Goal: Information Seeking & Learning: Learn about a topic

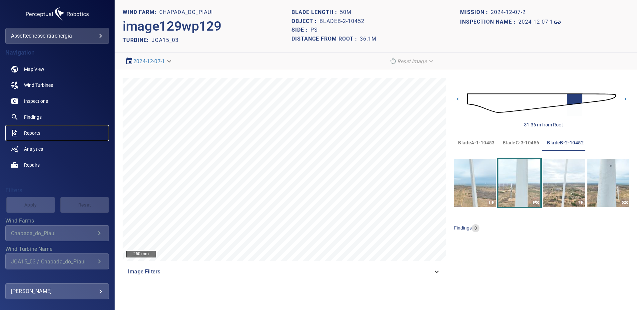
click at [31, 132] on span "Reports" at bounding box center [32, 133] width 16 height 7
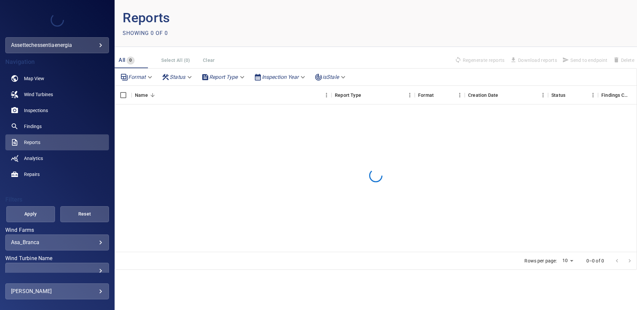
click at [95, 241] on body "**********" at bounding box center [318, 155] width 637 height 310
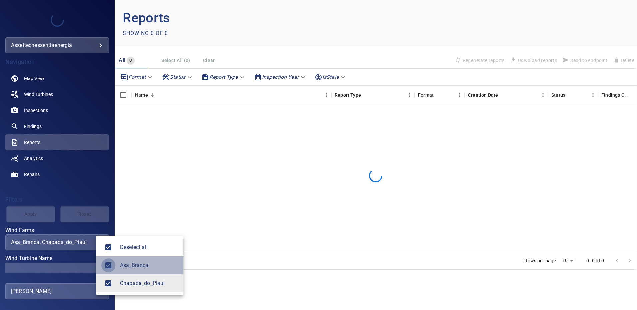
type input "**********"
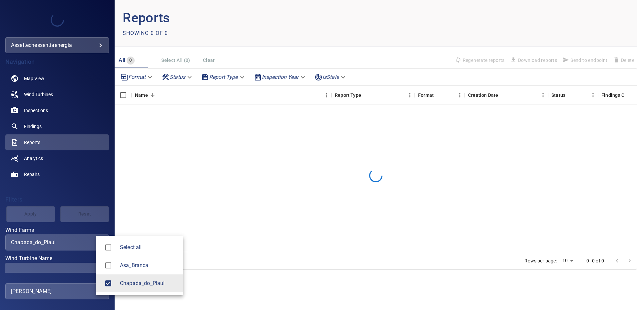
click at [87, 268] on div at bounding box center [318, 155] width 637 height 310
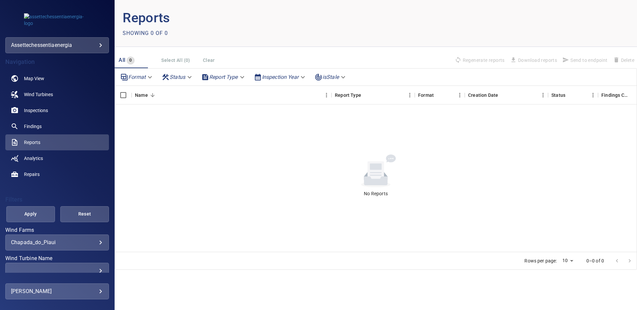
scroll to position [1, 0]
click at [96, 268] on div "​" at bounding box center [57, 270] width 92 height 6
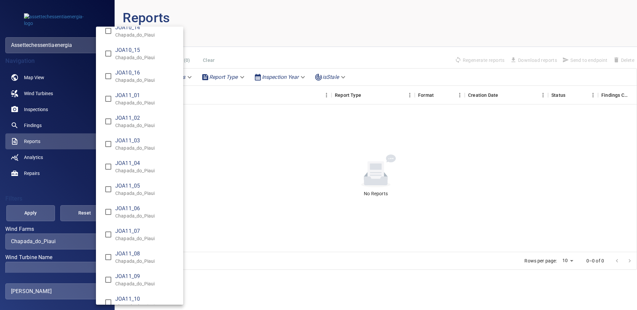
scroll to position [3579, 0]
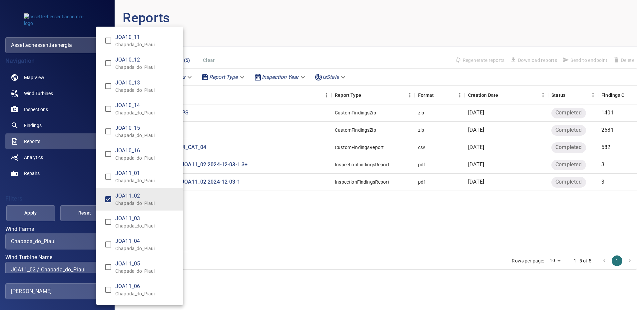
type input "**********"
click at [23, 211] on div "Wind Turbine Name" at bounding box center [318, 155] width 637 height 310
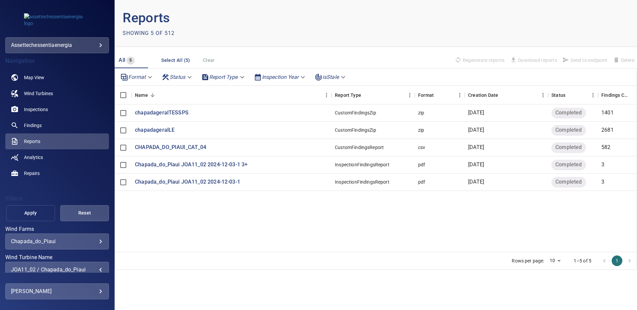
click at [36, 213] on span "Apply" at bounding box center [31, 213] width 32 height 8
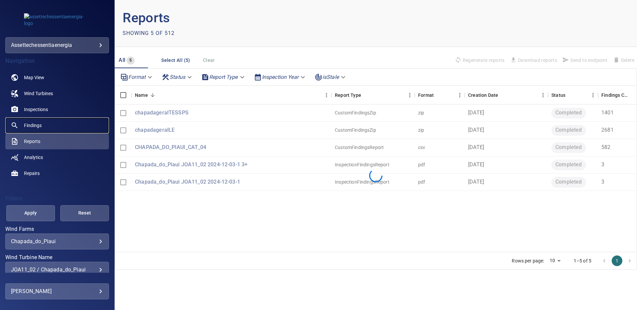
click at [51, 122] on link "Findings" at bounding box center [57, 126] width 104 height 16
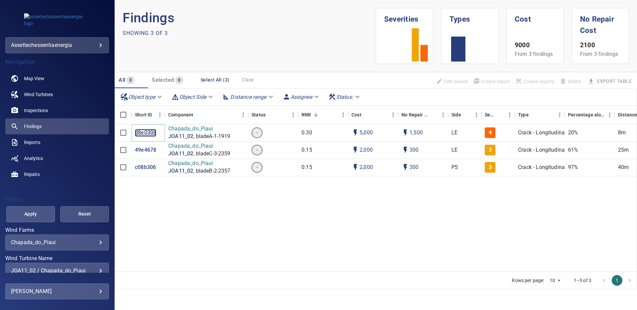
click at [147, 132] on p "d8e0308" at bounding box center [145, 133] width 21 height 8
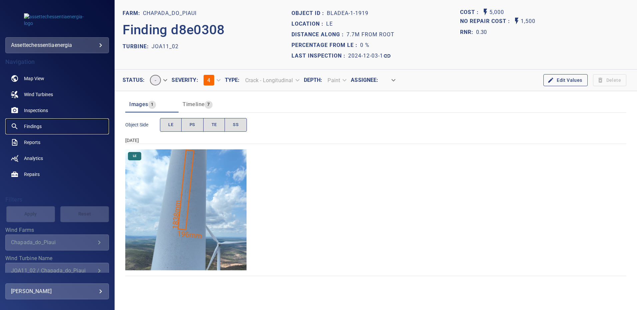
click at [38, 125] on span "Findings" at bounding box center [33, 126] width 18 height 7
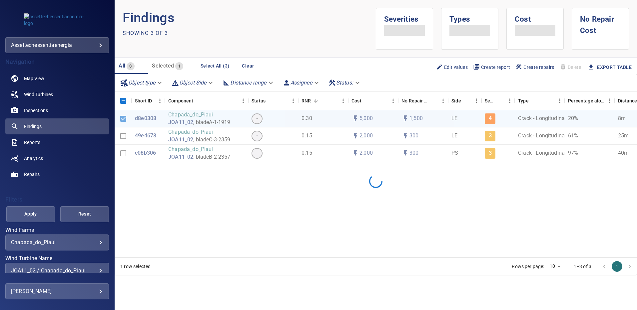
click at [96, 268] on div "JOA11_02 / Chapada_do_Piaui" at bounding box center [57, 271] width 92 height 6
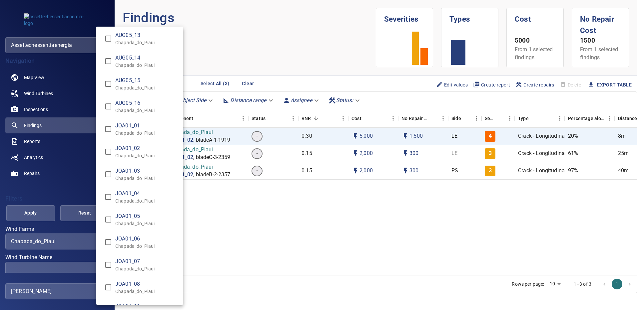
scroll to position [1032, 0]
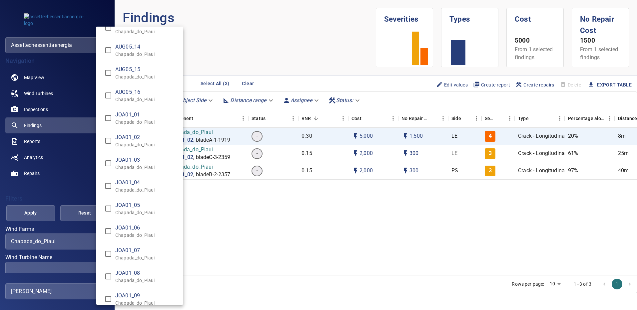
type input "**********"
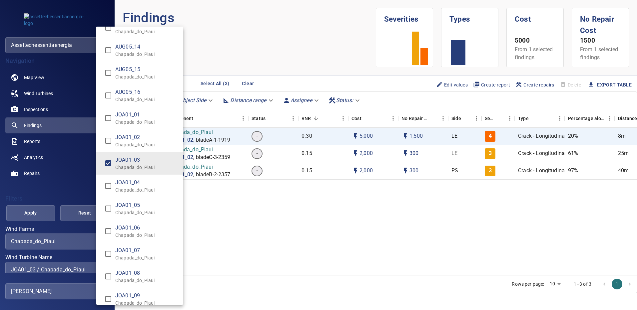
click at [37, 210] on div "Wind Turbine Name" at bounding box center [318, 155] width 637 height 310
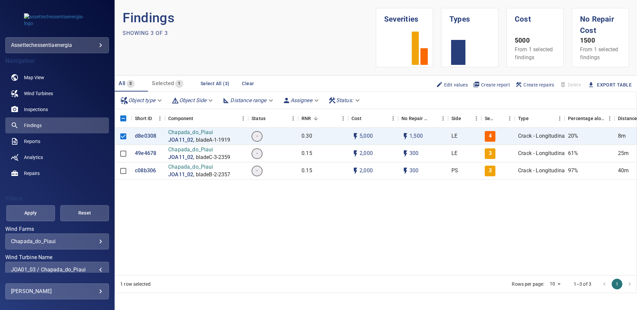
click at [37, 210] on span "Apply" at bounding box center [31, 213] width 32 height 8
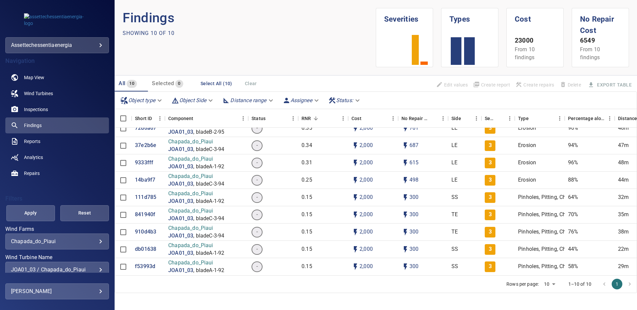
scroll to position [0, 0]
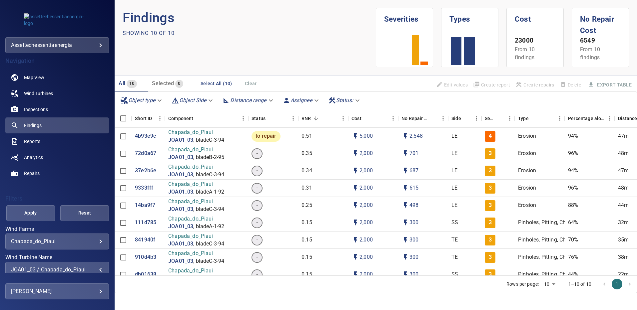
click at [95, 270] on div "JOA01_03 / Chapada_do_Piaui" at bounding box center [57, 270] width 92 height 6
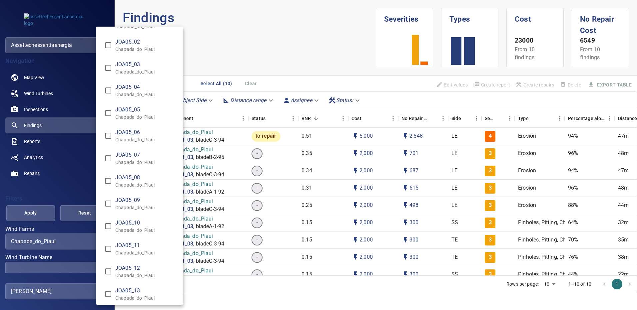
scroll to position [2138, 0]
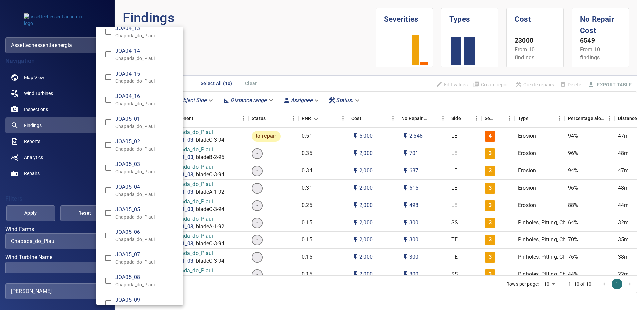
type input "**********"
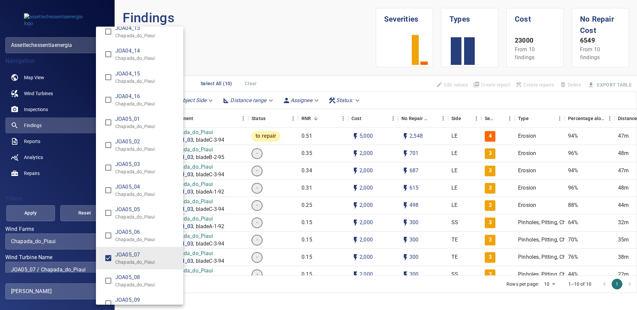
click at [27, 211] on div "Wind Turbine Name" at bounding box center [318, 155] width 637 height 310
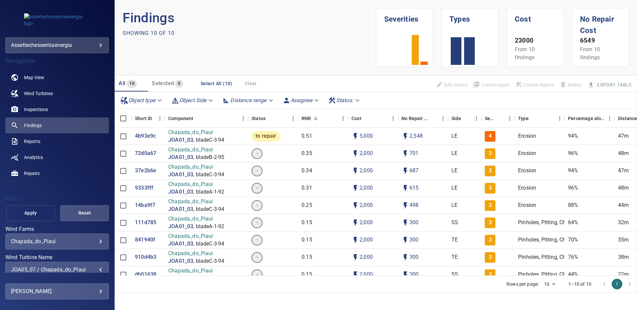
click at [44, 214] on span "Apply" at bounding box center [31, 213] width 32 height 8
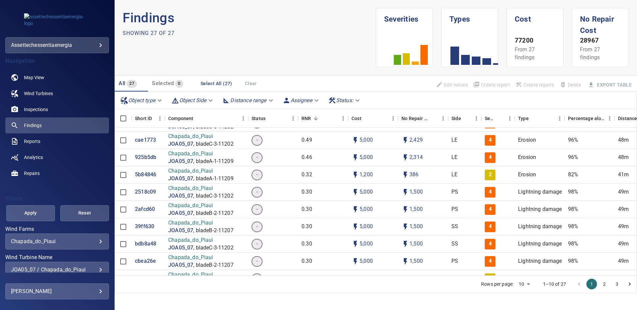
scroll to position [0, 0]
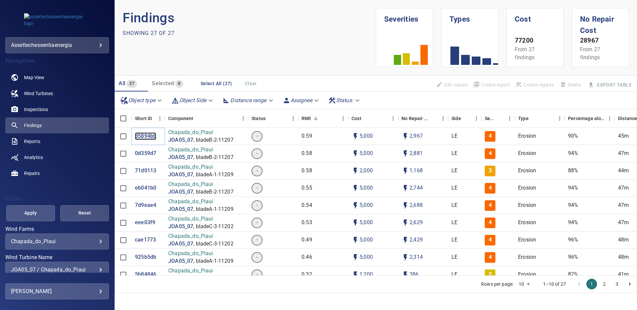
click at [148, 137] on p "d5894bb" at bounding box center [145, 137] width 21 height 8
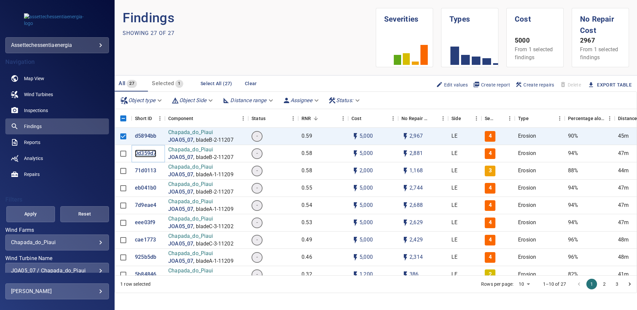
click at [145, 154] on p "0d359d7" at bounding box center [145, 154] width 21 height 8
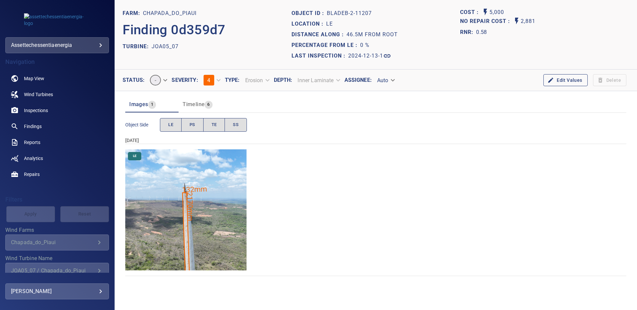
click at [191, 241] on img "Chapada_do_Piaui/JOA05_07/2024-12-13-1/2024-12-13-2/image88wp88.jpg" at bounding box center [185, 210] width 121 height 121
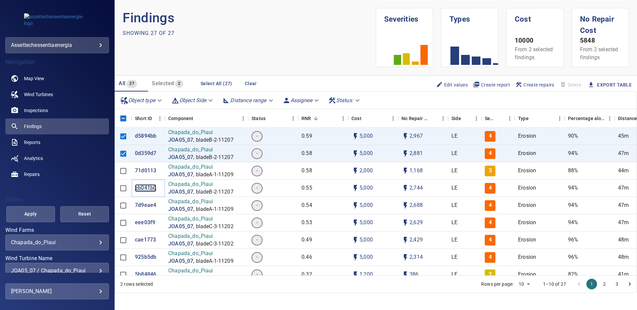
click at [145, 187] on p "eb041b0" at bounding box center [145, 189] width 21 height 8
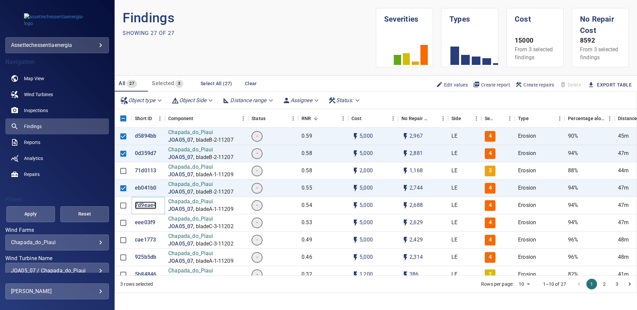
click at [144, 205] on p "7d9eae4" at bounding box center [145, 206] width 21 height 8
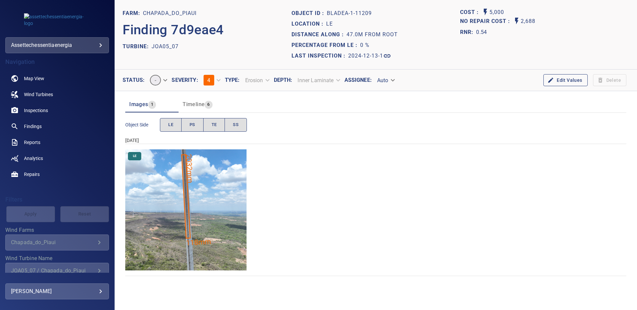
click at [190, 225] on img "Chapada_do_Piaui/JOA05_07/2024-12-13-1/2024-12-13-1/image16wp16.jpg" at bounding box center [185, 210] width 121 height 121
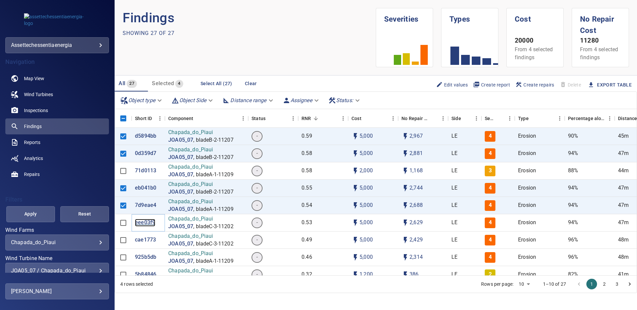
click at [142, 222] on p "eee03f9" at bounding box center [145, 223] width 20 height 8
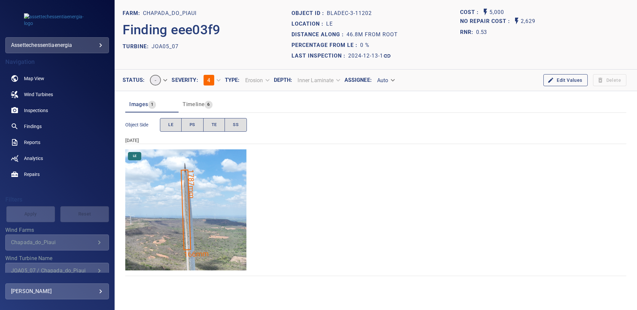
click at [197, 233] on img "Chapada_do_Piaui/JOA05_07/2024-12-13-1/2024-12-13-3/image160wp160.jpg" at bounding box center [185, 210] width 121 height 121
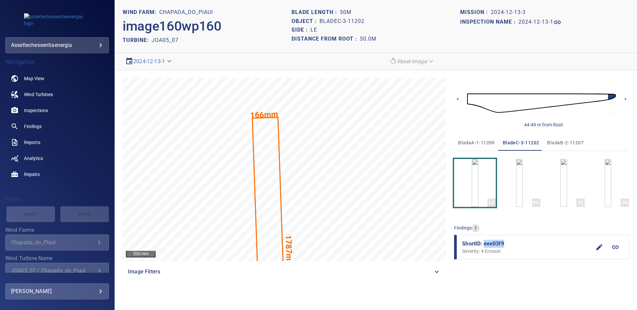
drag, startPoint x: 506, startPoint y: 243, endPoint x: 483, endPoint y: 247, distance: 23.4
click at [483, 247] on span "ShortID: eee03f9" at bounding box center [526, 244] width 129 height 8
copy span "eee03f9"
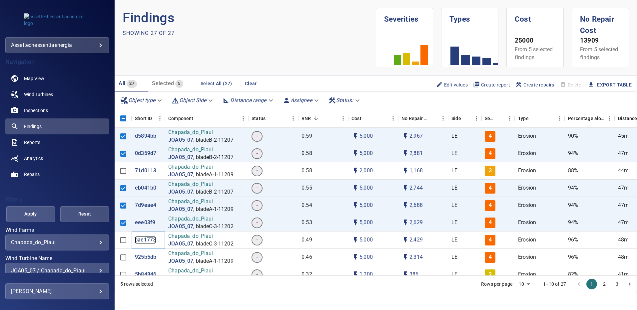
click at [148, 240] on p "cae1773" at bounding box center [145, 240] width 21 height 8
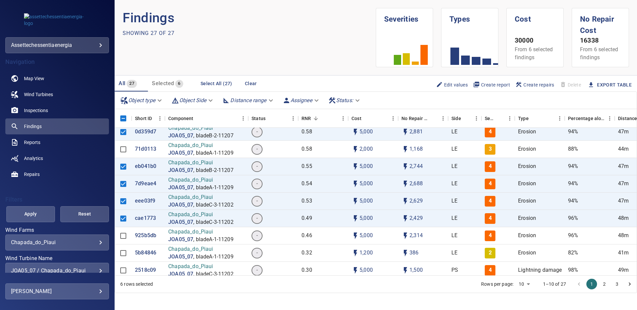
scroll to position [33, 0]
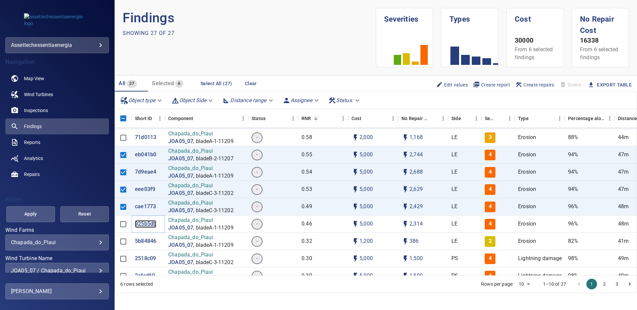
click at [141, 222] on p "925b5db" at bounding box center [145, 224] width 21 height 8
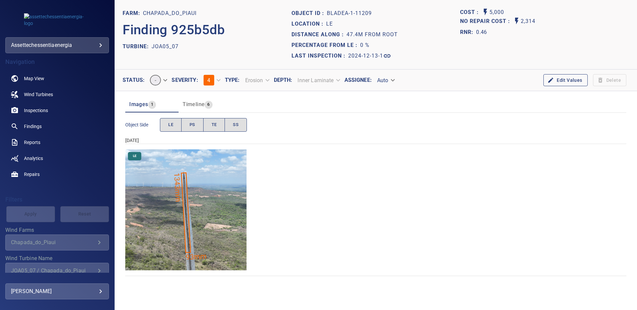
click at [200, 222] on img "Chapada_do_Piaui/JOA05_07/2024-12-13-1/2024-12-13-1/image17wp17.jpg" at bounding box center [185, 210] width 121 height 121
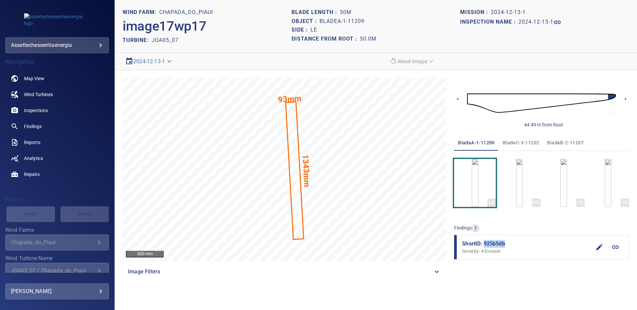
drag, startPoint x: 504, startPoint y: 243, endPoint x: 483, endPoint y: 243, distance: 20.6
click at [483, 243] on span "ShortID: 925b5db" at bounding box center [526, 244] width 129 height 8
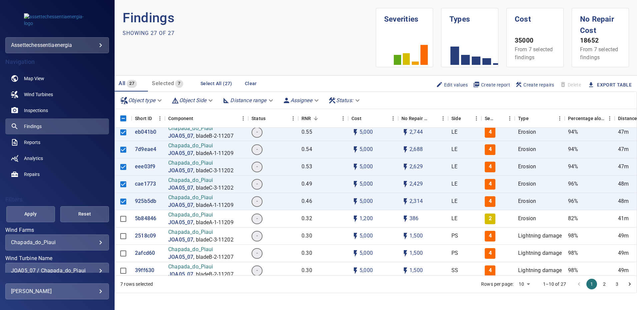
scroll to position [67, 0]
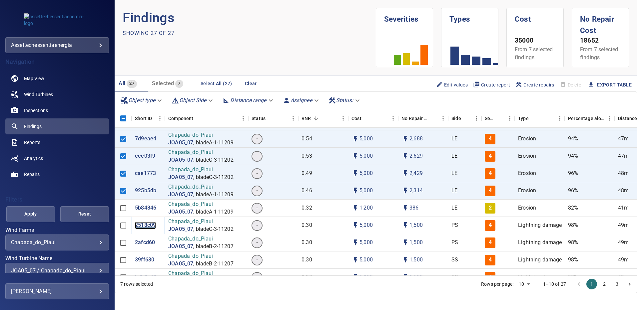
click at [145, 225] on p "2518c09" at bounding box center [145, 226] width 21 height 8
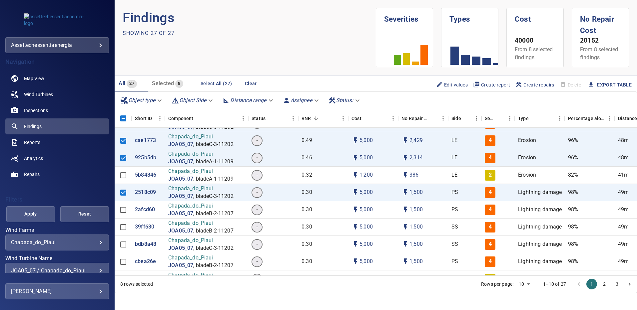
scroll to position [100, 0]
click at [143, 210] on p "2afcd60" at bounding box center [145, 210] width 20 height 8
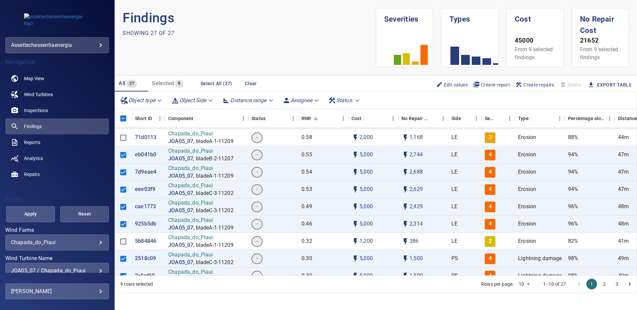
scroll to position [67, 0]
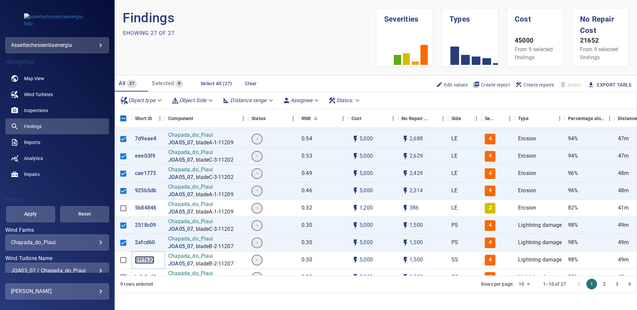
click at [150, 259] on p "39ff630" at bounding box center [144, 260] width 19 height 8
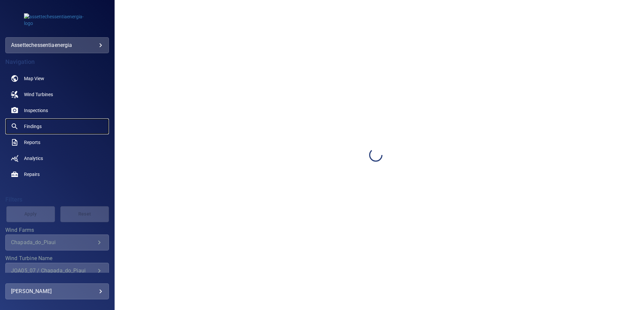
click at [38, 126] on span "Findings" at bounding box center [33, 126] width 18 height 7
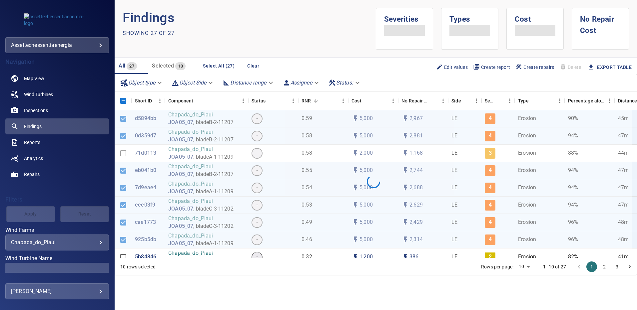
click at [93, 244] on body "**********" at bounding box center [318, 155] width 637 height 310
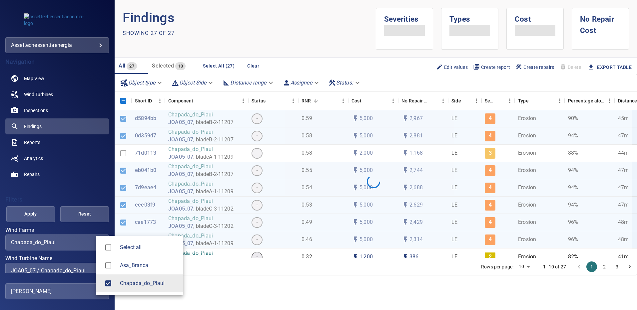
click at [45, 130] on div at bounding box center [318, 155] width 637 height 310
click at [87, 240] on div "Select all Asa_Branca Chapada_do_Piaui" at bounding box center [318, 155] width 637 height 310
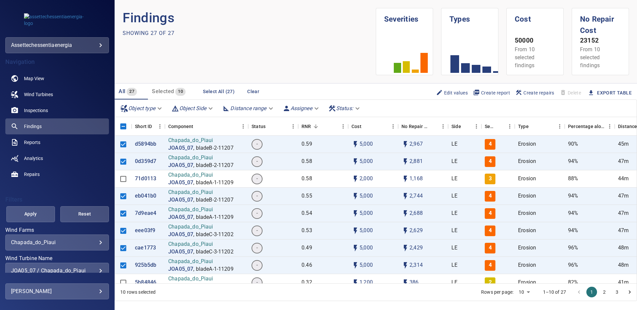
click at [96, 242] on body "**********" at bounding box center [318, 155] width 637 height 310
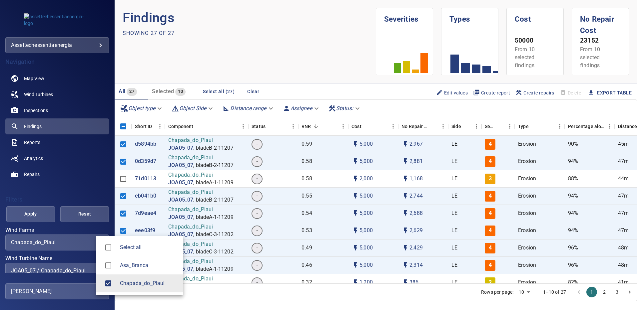
click at [85, 241] on div at bounding box center [318, 155] width 637 height 310
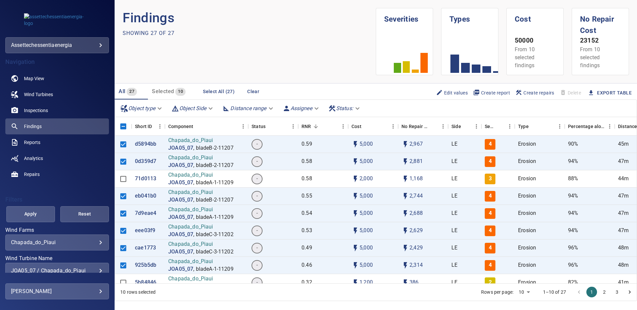
click at [94, 270] on div "JOA05_07 / Chapada_do_Piaui" at bounding box center [57, 271] width 92 height 6
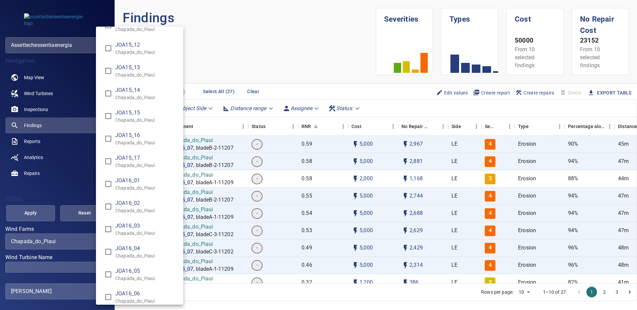
scroll to position [4989, 0]
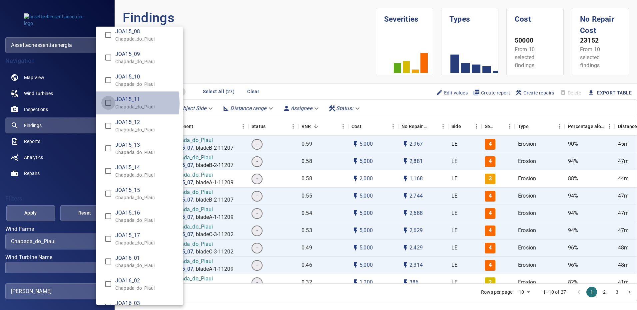
type input "**********"
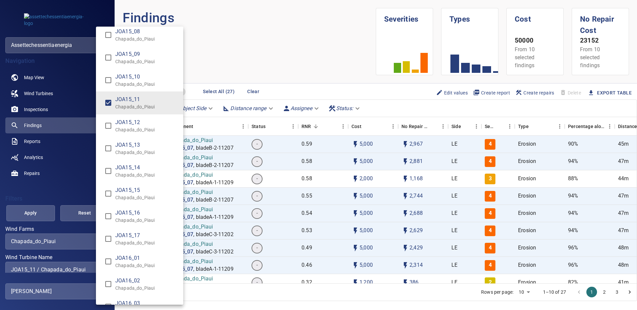
click at [31, 215] on div "Wind Turbine Name" at bounding box center [318, 155] width 637 height 310
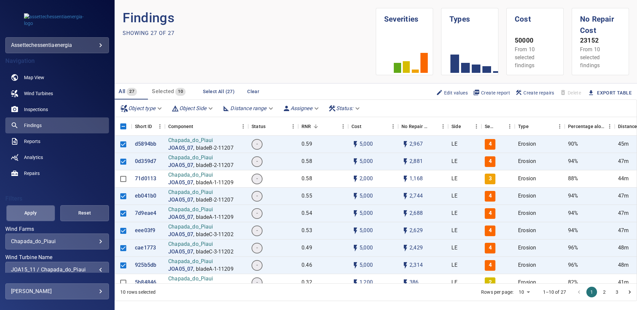
click at [32, 214] on span "Apply" at bounding box center [31, 213] width 32 height 8
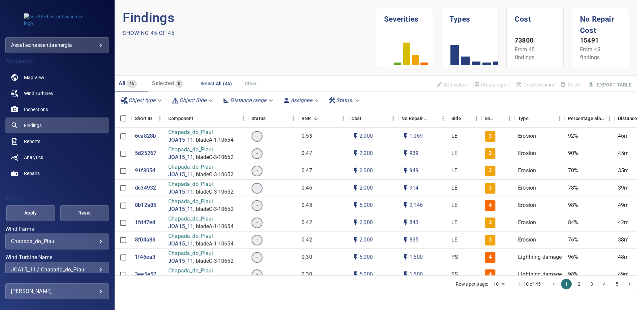
scroll to position [33, 0]
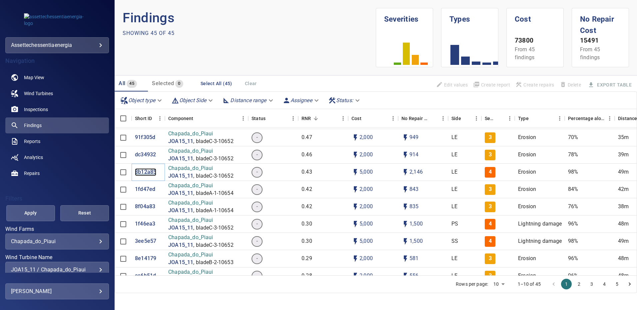
click at [147, 171] on p "8b12a85" at bounding box center [145, 173] width 21 height 8
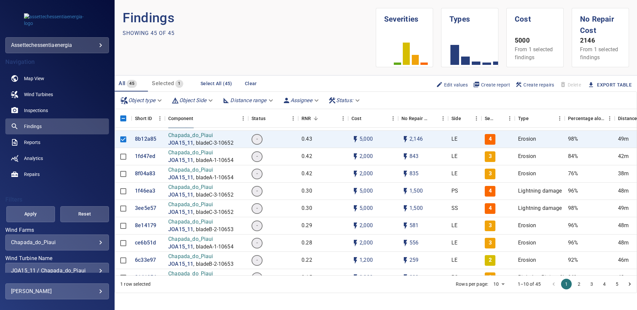
scroll to position [67, 0]
click at [142, 191] on p "1f46ea3" at bounding box center [145, 191] width 20 height 8
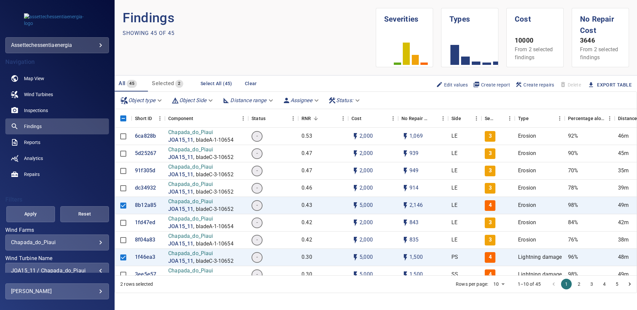
scroll to position [1, 0]
click at [97, 268] on div "JOA15_11 / Chapada_do_Piaui" at bounding box center [57, 270] width 92 height 6
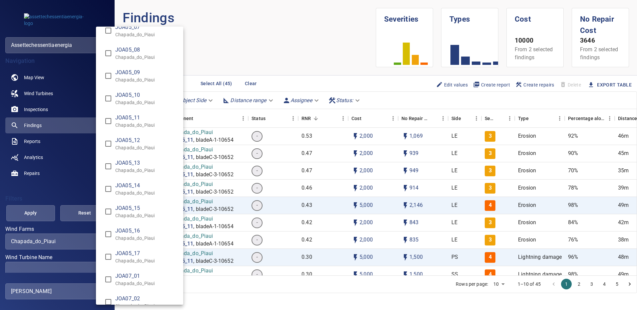
scroll to position [2289, 0]
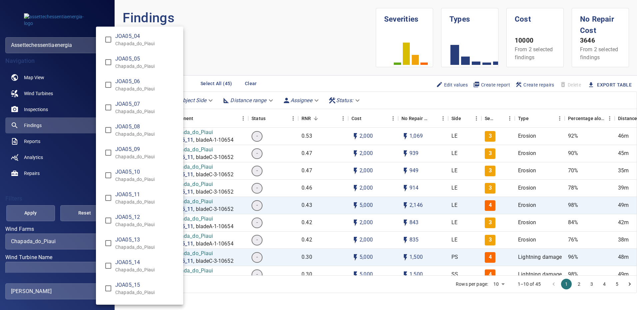
type input "**********"
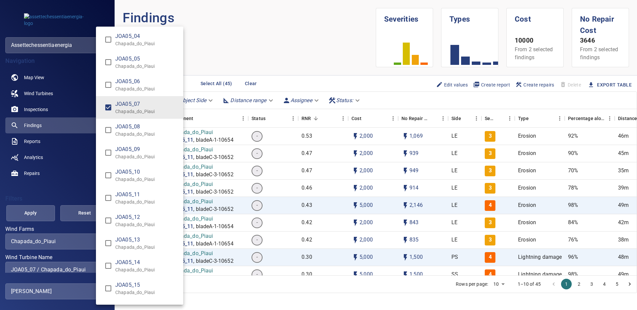
click at [38, 216] on div "Wind Turbine Name" at bounding box center [318, 155] width 637 height 310
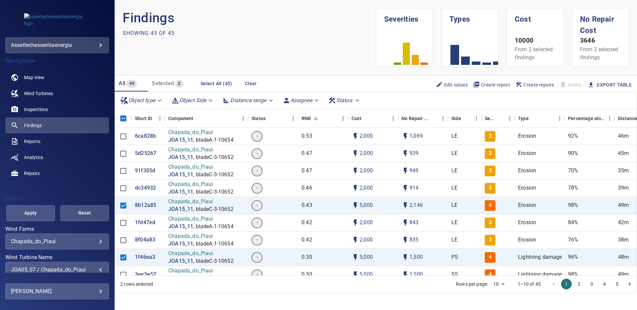
click at [38, 216] on span "Apply" at bounding box center [31, 213] width 32 height 8
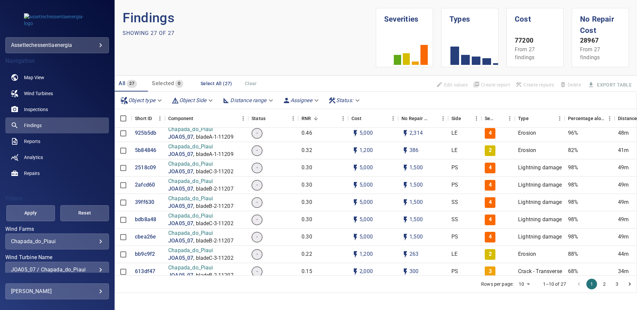
scroll to position [133, 0]
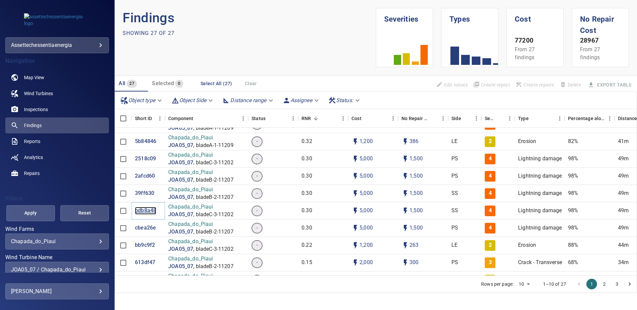
click at [143, 209] on p "bdb8a48" at bounding box center [145, 211] width 21 height 8
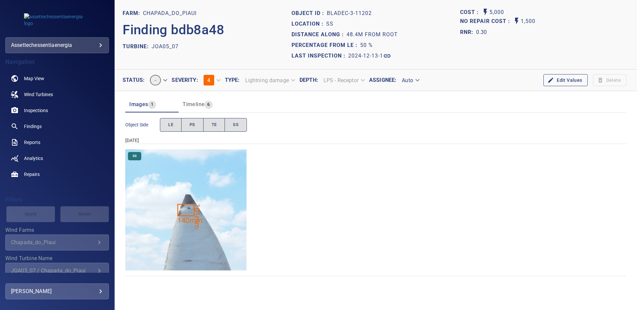
click at [195, 213] on img "Chapada_do_Piaui/JOA05_07/2024-12-13-1/2024-12-13-3/image196wp196.jpg" at bounding box center [185, 210] width 121 height 121
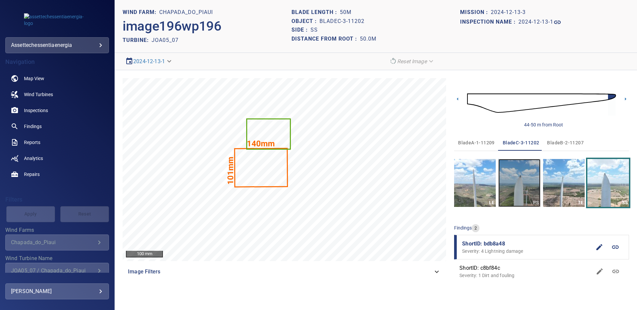
click at [531, 184] on img "button" at bounding box center [519, 183] width 42 height 48
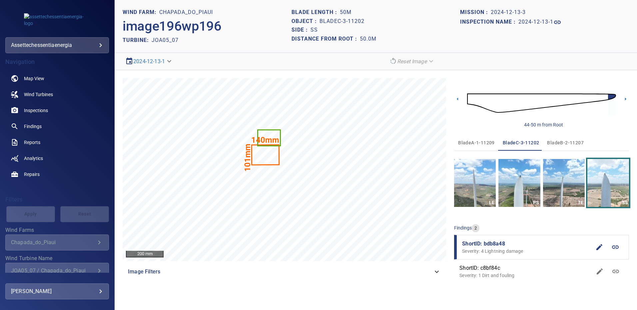
click at [69, 291] on body "**********" at bounding box center [318, 155] width 637 height 310
click at [507, 177] on div at bounding box center [318, 155] width 637 height 310
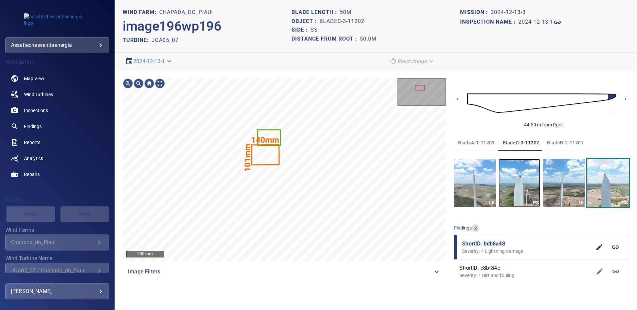
click at [508, 167] on img "button" at bounding box center [519, 183] width 42 height 48
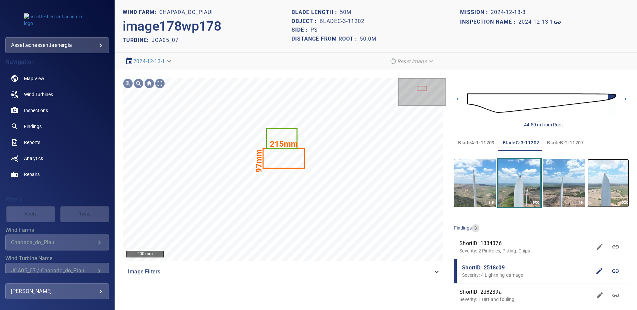
click at [598, 188] on img "button" at bounding box center [608, 183] width 42 height 48
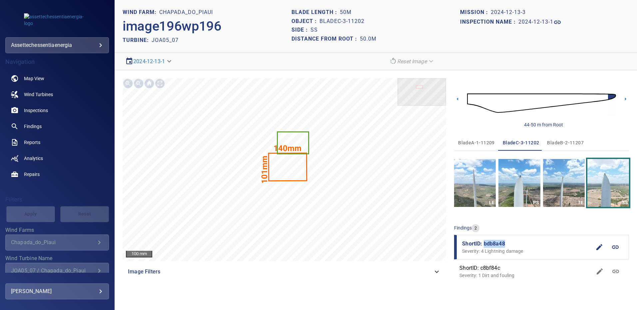
drag, startPoint x: 507, startPoint y: 244, endPoint x: 484, endPoint y: 245, distance: 22.7
click at [484, 245] on span "ShortID: bdb8a48" at bounding box center [526, 244] width 129 height 8
copy span "bdb8a48"
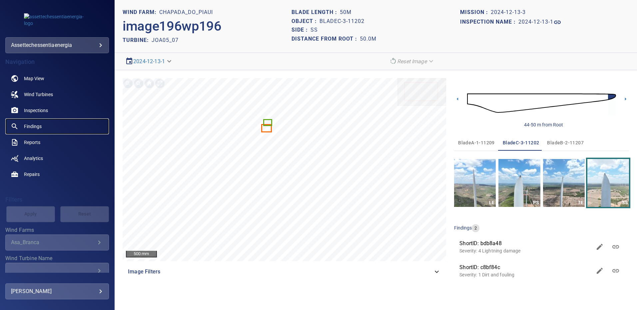
click at [37, 125] on span "Findings" at bounding box center [33, 126] width 18 height 7
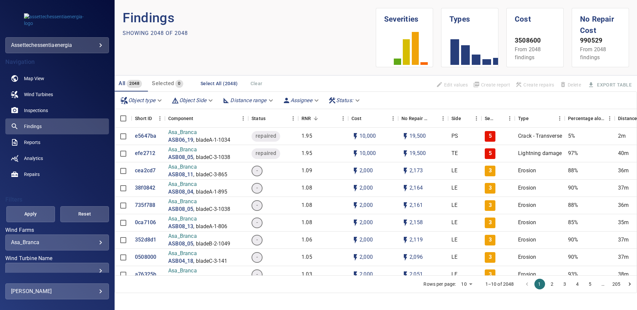
click at [94, 242] on body "**********" at bounding box center [318, 155] width 637 height 310
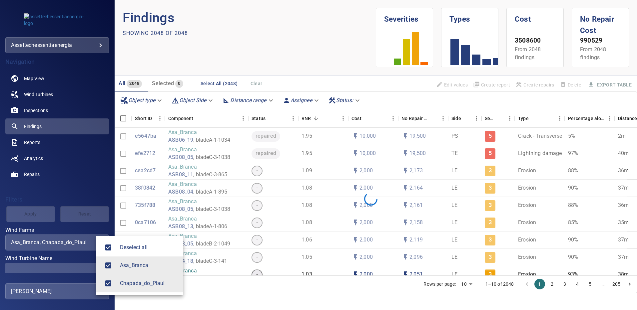
type input "**********"
click at [87, 269] on div at bounding box center [318, 155] width 637 height 310
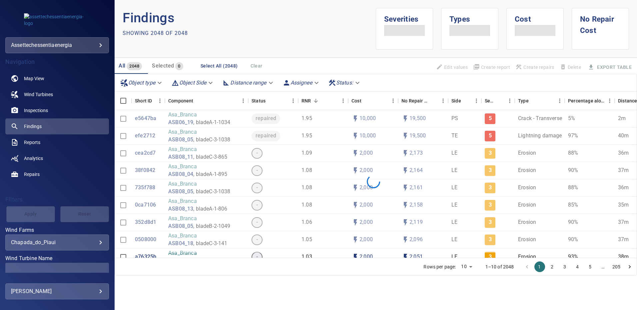
click at [99, 268] on span at bounding box center [57, 271] width 104 height 16
click at [95, 269] on div "​" at bounding box center [57, 271] width 92 height 6
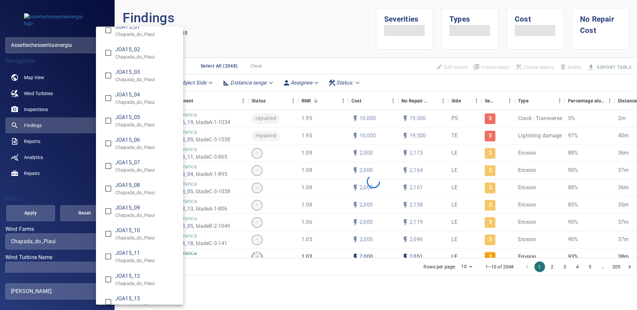
scroll to position [4820, 0]
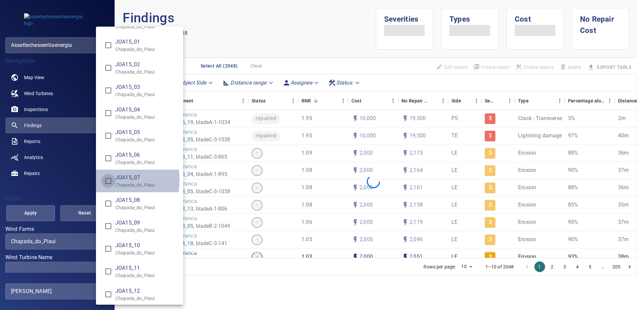
click at [31, 211] on div "Wind Turbine Name" at bounding box center [318, 155] width 637 height 310
type input "**********"
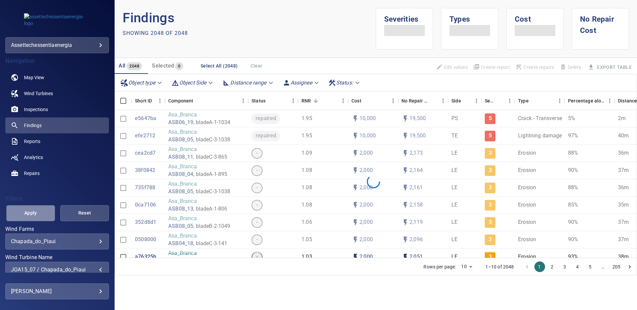
click at [31, 211] on span "Apply" at bounding box center [31, 213] width 32 height 8
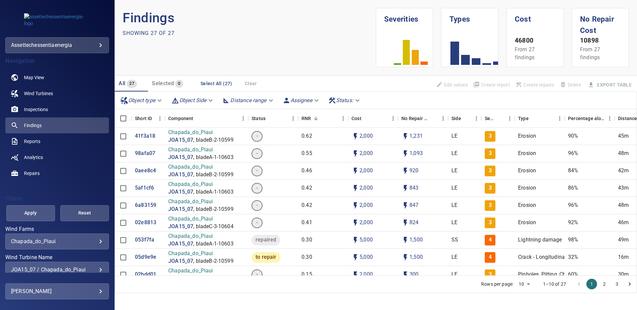
scroll to position [100, 0]
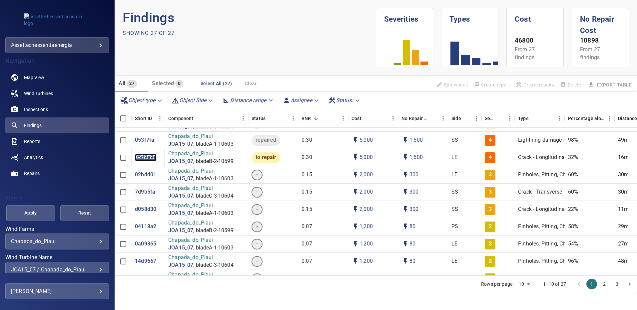
click at [148, 158] on p "05d9e9e" at bounding box center [145, 158] width 21 height 8
